Goal: Task Accomplishment & Management: Complete application form

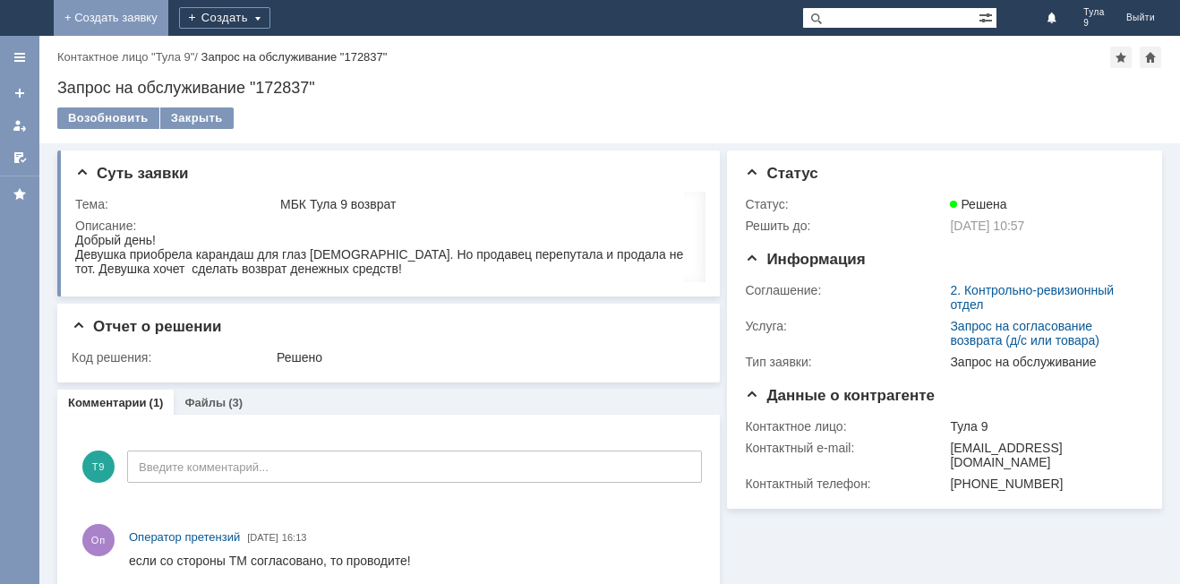
click at [168, 12] on link "+ Создать заявку" at bounding box center [111, 18] width 115 height 36
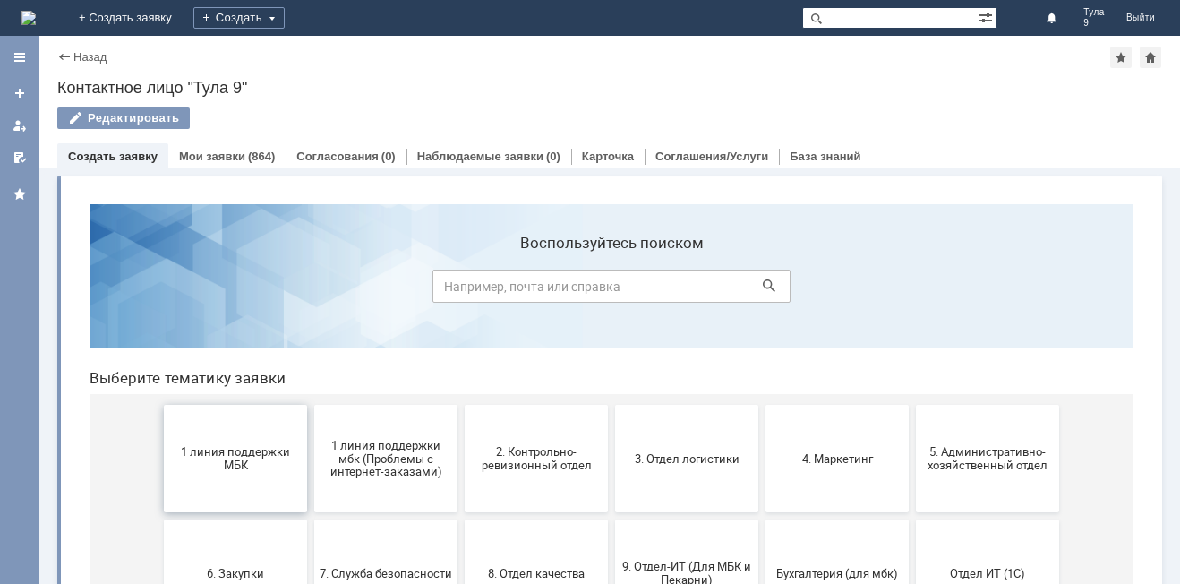
click at [187, 440] on button "1 линия поддержки МБК" at bounding box center [235, 458] width 143 height 107
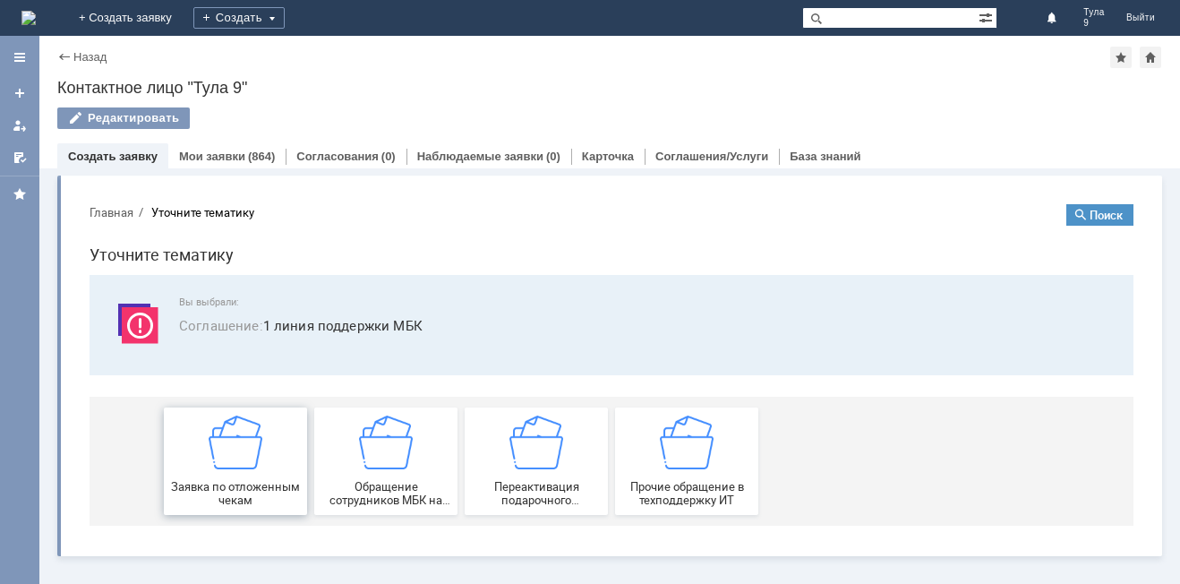
click at [207, 431] on div "Заявка по отложенным чекам" at bounding box center [235, 460] width 133 height 91
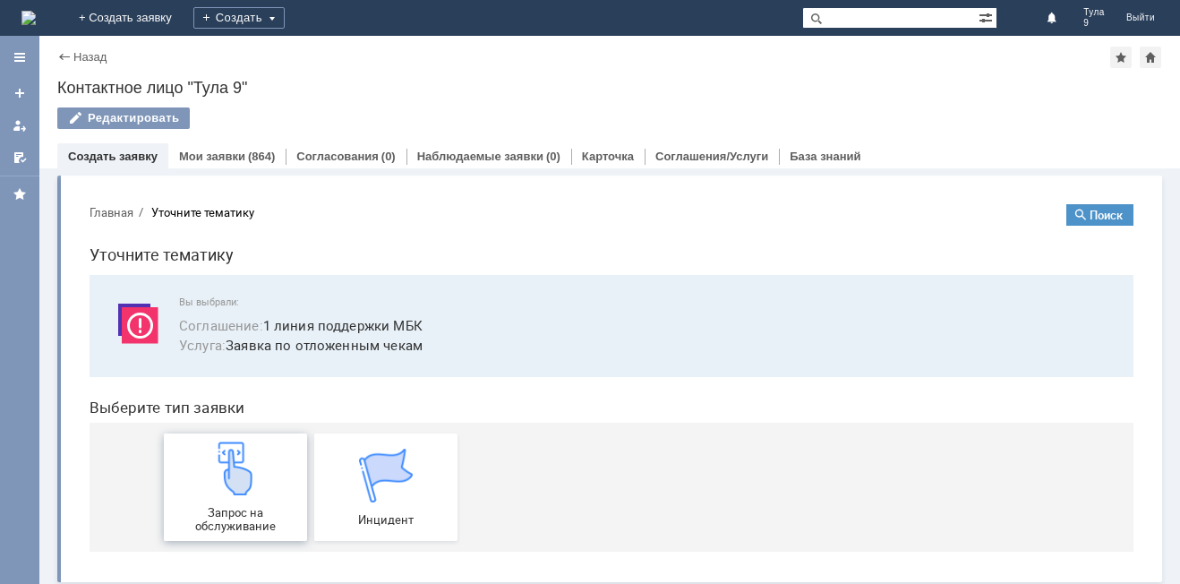
click at [226, 466] on img at bounding box center [236, 468] width 54 height 54
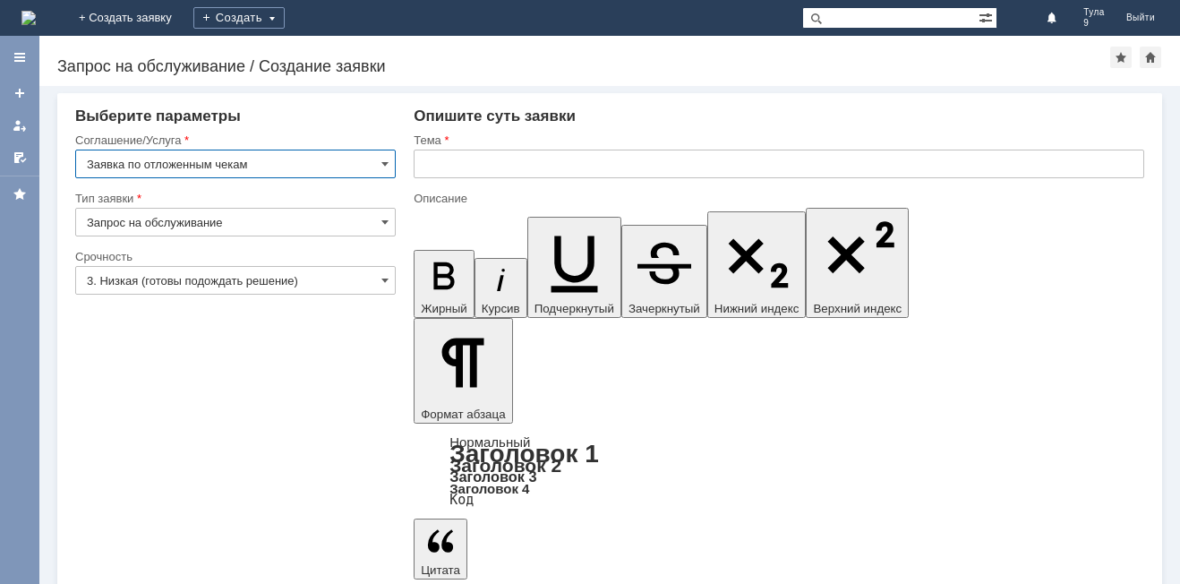
click at [428, 176] on input "text" at bounding box center [779, 164] width 731 height 29
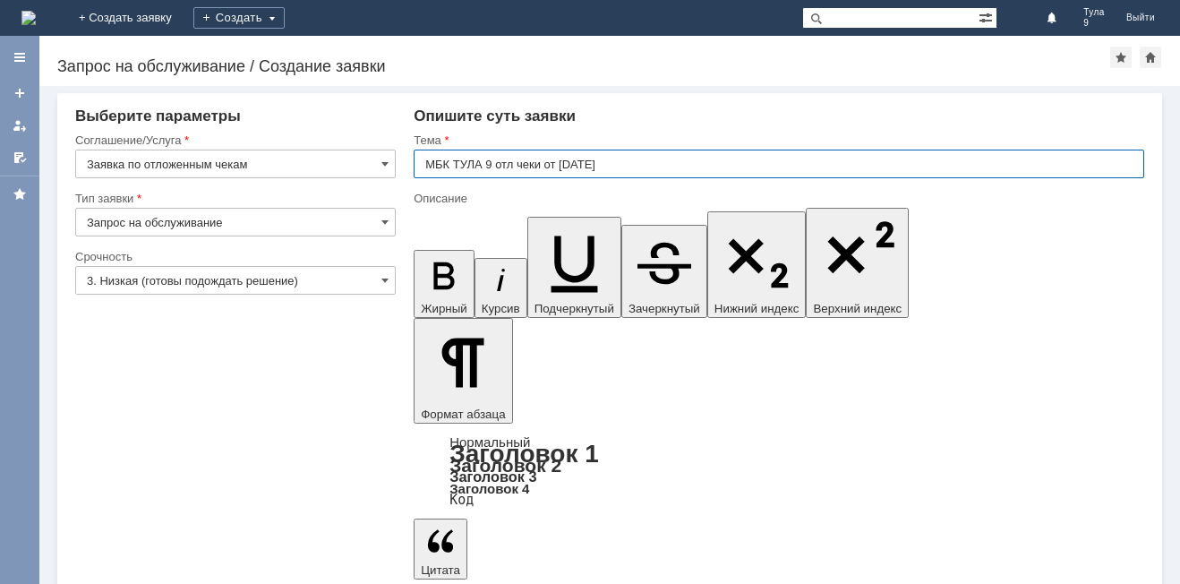
type input "МБК ТУЛА 9 отл чеки от [DATE]"
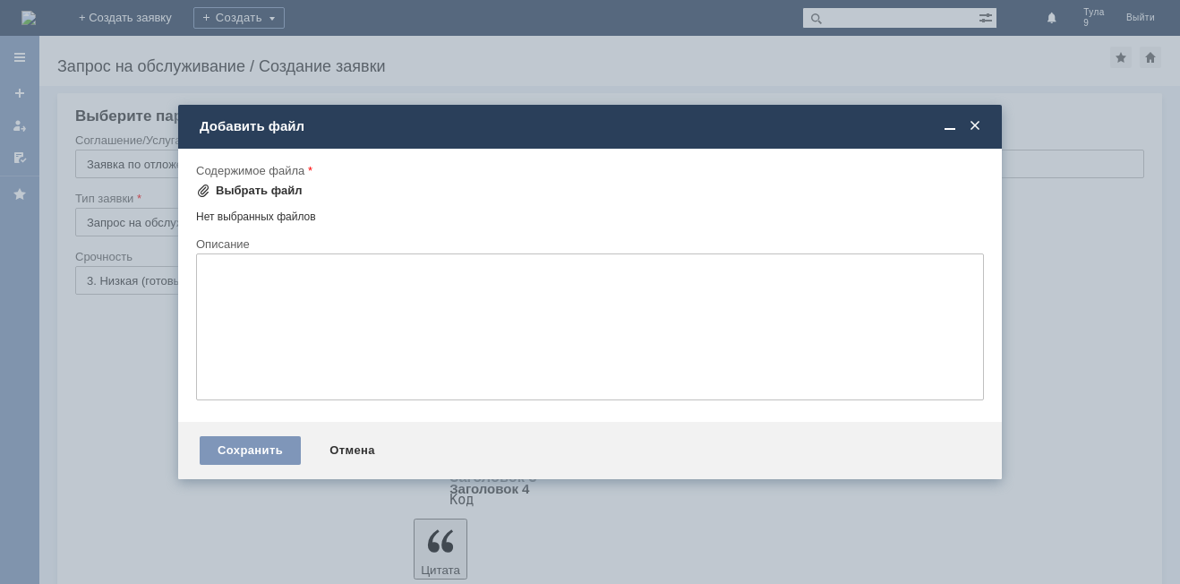
click at [243, 198] on div "Выбрать файл" at bounding box center [249, 190] width 107 height 21
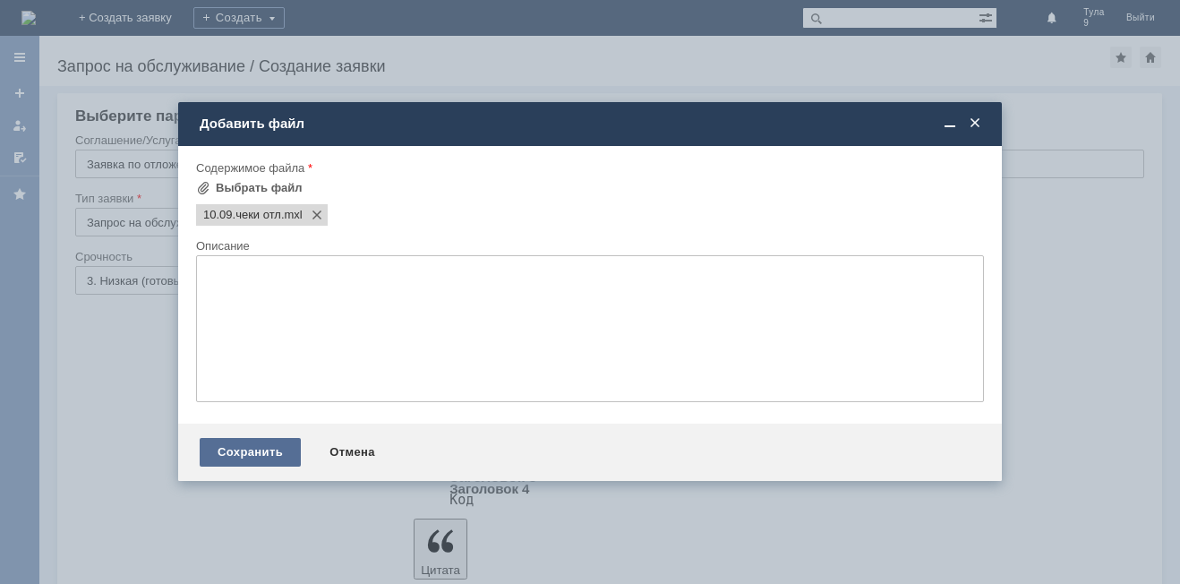
click at [242, 456] on div "Сохранить" at bounding box center [250, 452] width 101 height 29
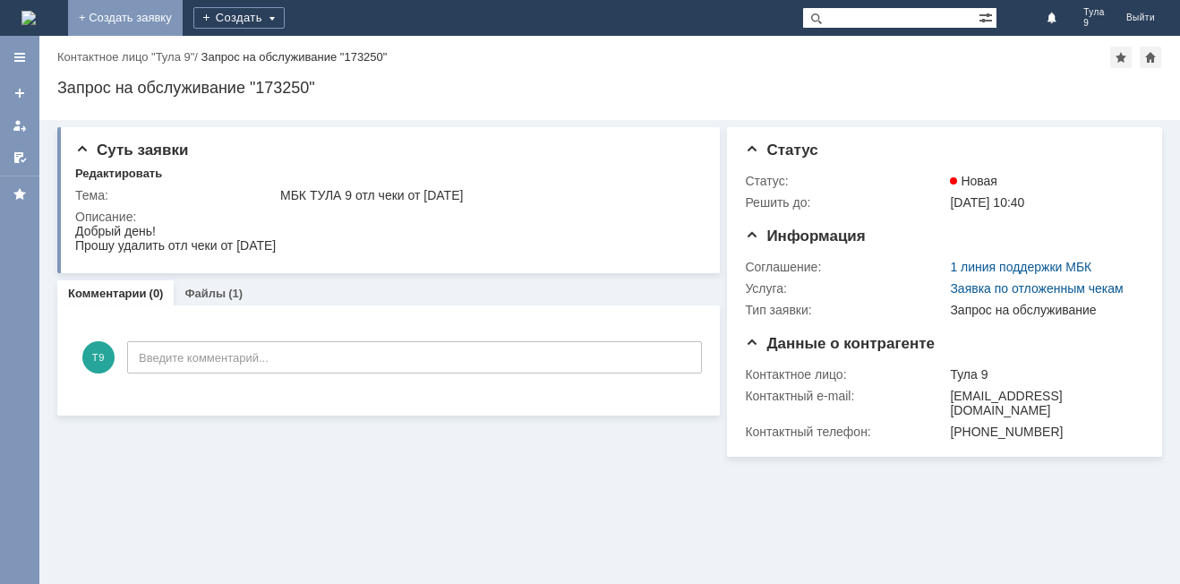
click at [183, 21] on link "+ Создать заявку" at bounding box center [125, 18] width 115 height 36
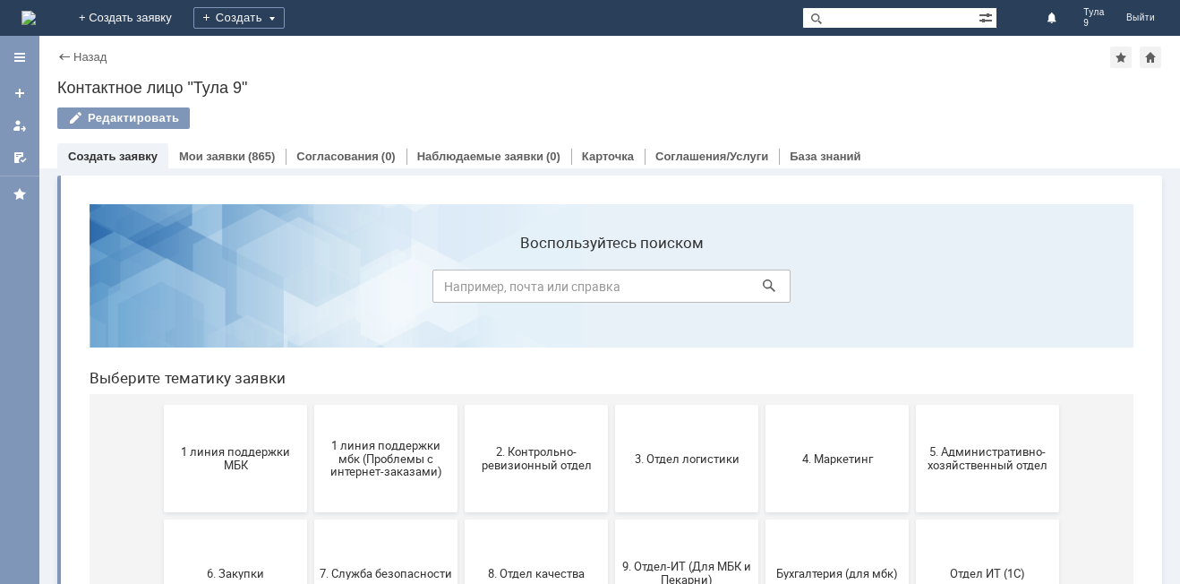
click at [244, 137] on div "Редактировать" at bounding box center [609, 126] width 1105 height 38
click at [240, 161] on link "Мои заявки" at bounding box center [212, 156] width 66 height 13
